Goal: Check status

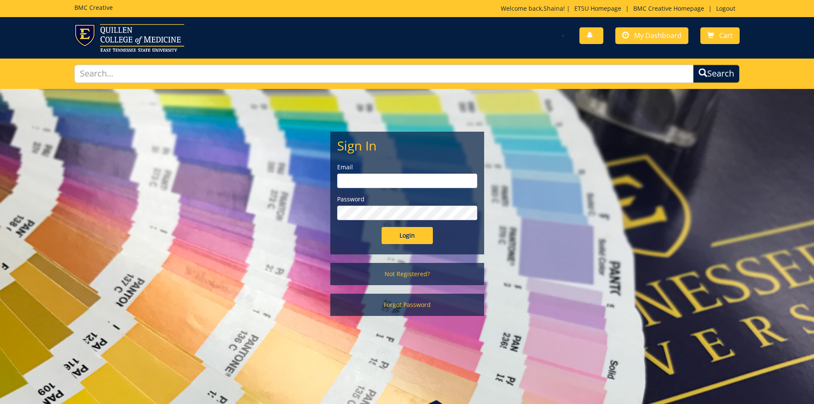
type input "[EMAIL_ADDRESS][DOMAIN_NAME]"
click at [410, 237] on input "Login" at bounding box center [406, 235] width 51 height 17
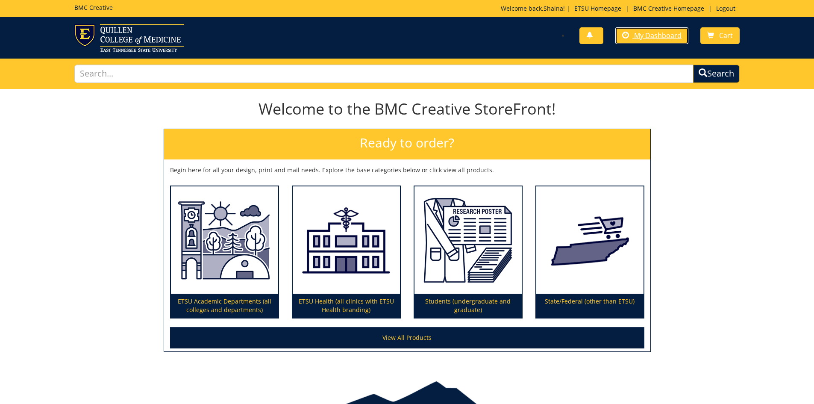
click at [668, 37] on span "My Dashboard" at bounding box center [657, 35] width 47 height 9
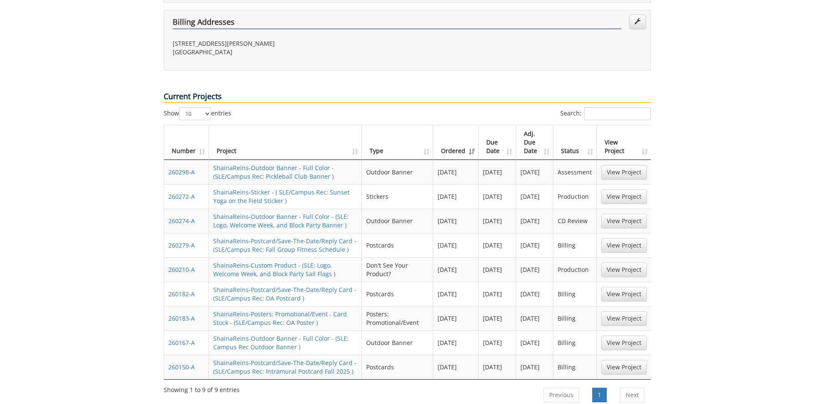
scroll to position [342, 0]
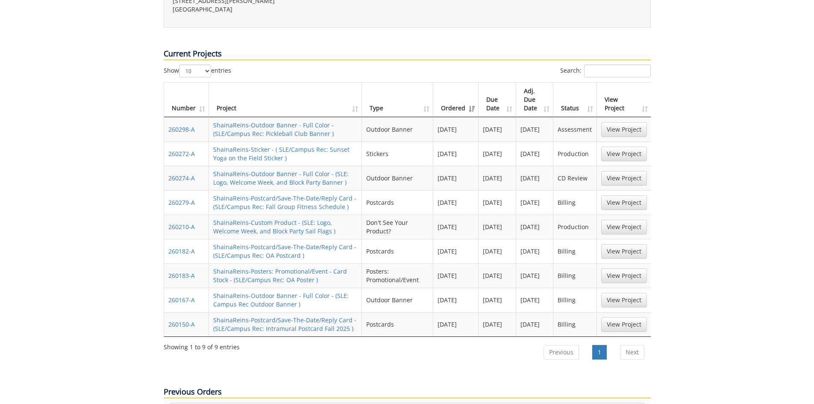
drag, startPoint x: 589, startPoint y: 122, endPoint x: 541, endPoint y: 129, distance: 48.7
click at [541, 141] on tr "260272-A ShainaReins-Sticker - ( SLE/Campus Rec: Sunset Yoga on the Field Stick…" at bounding box center [407, 153] width 487 height 24
click at [569, 166] on td "CD Review" at bounding box center [574, 178] width 43 height 24
click at [610, 171] on link "View Project" at bounding box center [624, 178] width 46 height 15
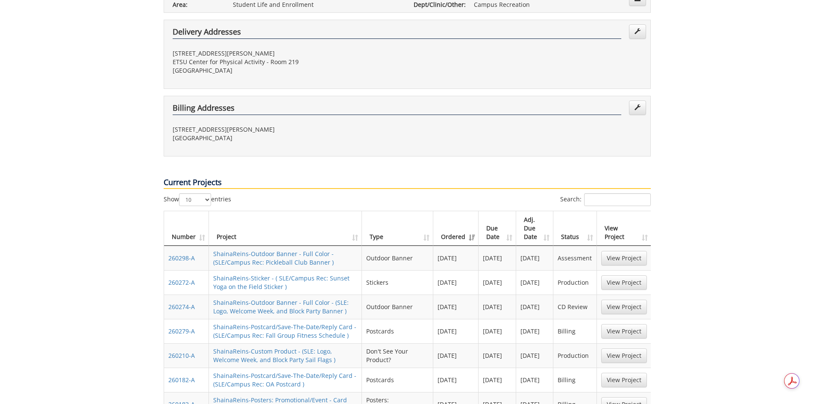
scroll to position [85, 0]
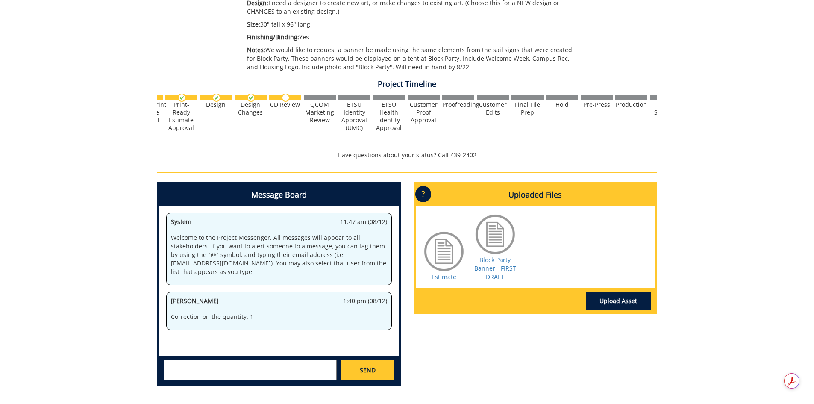
scroll to position [0, 158]
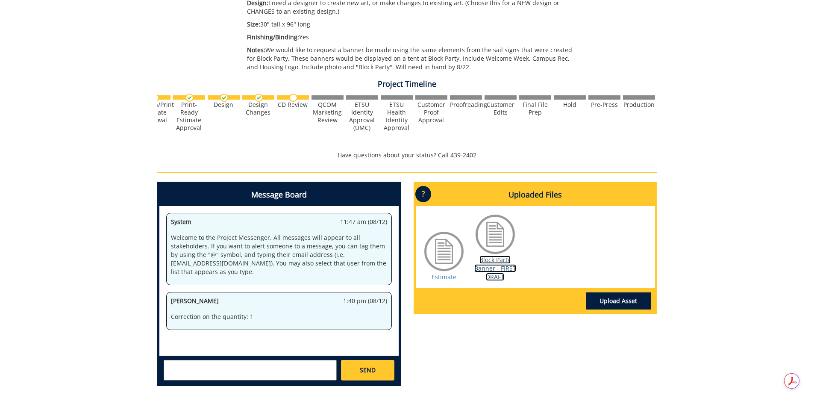
click at [494, 270] on link "Block Party Banner - FIRST DRAFT" at bounding box center [495, 267] width 42 height 25
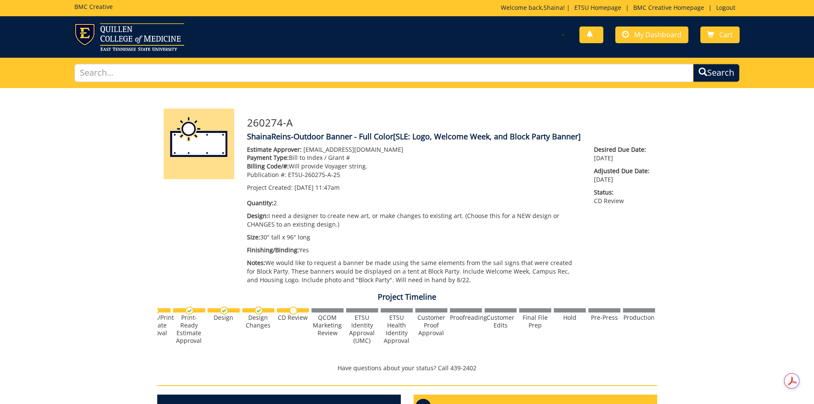
scroll to position [0, 0]
